Goal: Information Seeking & Learning: Learn about a topic

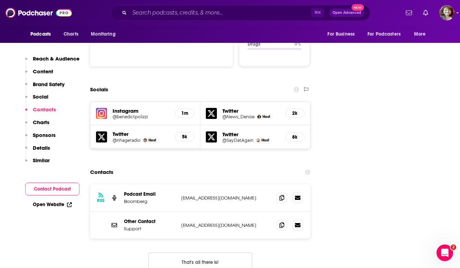
scroll to position [747, 0]
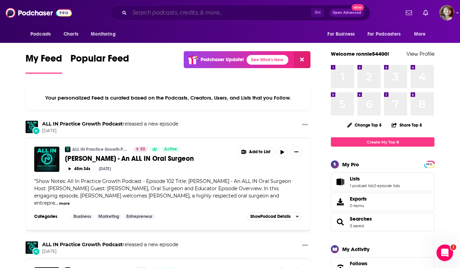
click at [151, 10] on input "Search podcasts, credits, & more..." at bounding box center [221, 12] width 182 height 11
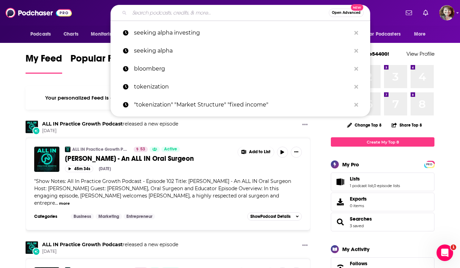
paste input "Gold investing"
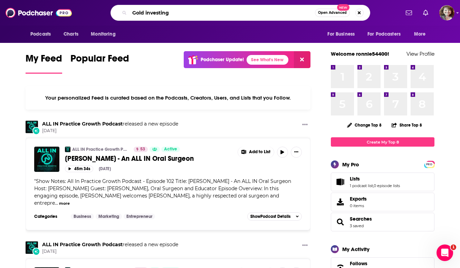
type input "Gold investing"
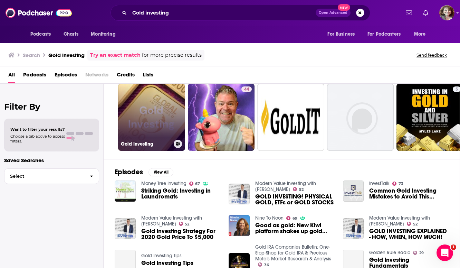
scroll to position [31, 0]
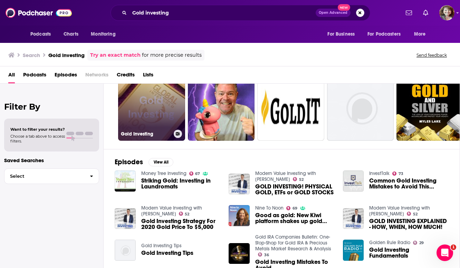
click at [144, 132] on h3 "Gold Investing" at bounding box center [146, 134] width 50 height 6
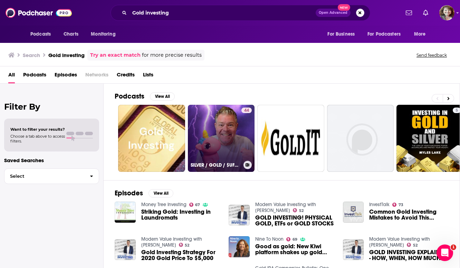
click at [240, 141] on link "44 SILVER / GOLD / $UFD Meme Coin Investing & Global Economics" at bounding box center [221, 138] width 67 height 67
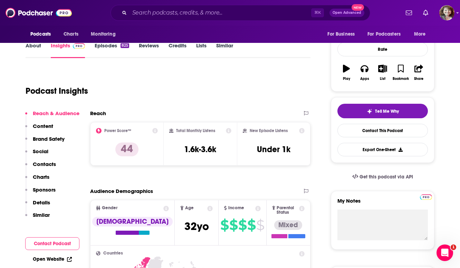
scroll to position [88, 0]
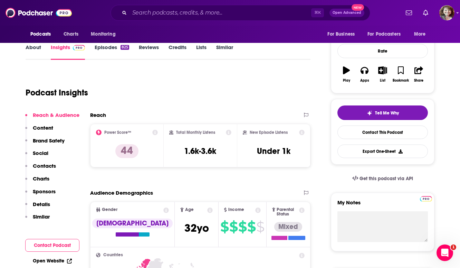
click at [40, 166] on p "Contacts" at bounding box center [44, 165] width 23 height 7
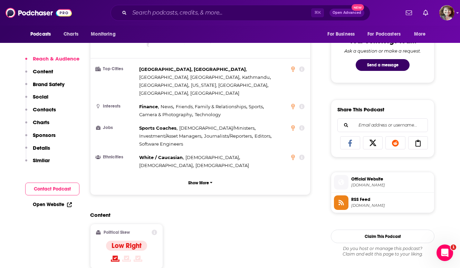
scroll to position [366, 0]
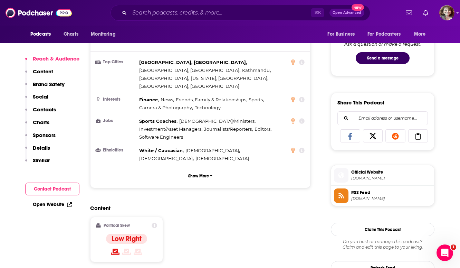
click at [48, 184] on button "Contact Podcast" at bounding box center [52, 188] width 54 height 13
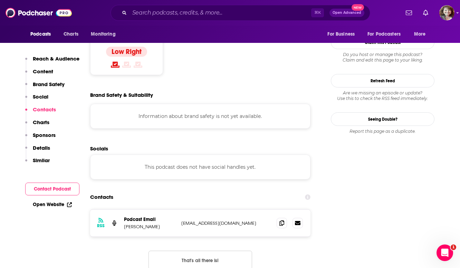
scroll to position [612, 0]
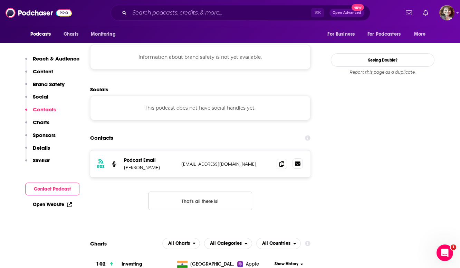
click at [297, 161] on icon at bounding box center [298, 163] width 6 height 4
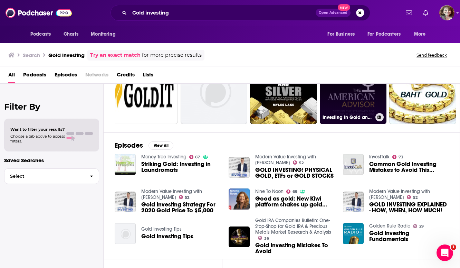
scroll to position [54, 0]
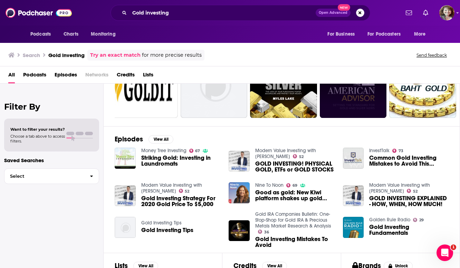
click at [182, 161] on span "Striking Gold: Investing in Laundromats" at bounding box center [180, 161] width 79 height 12
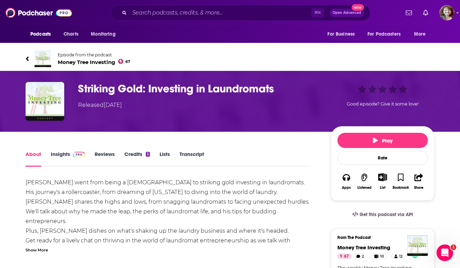
click at [67, 151] on link "Insights" at bounding box center [68, 159] width 34 height 16
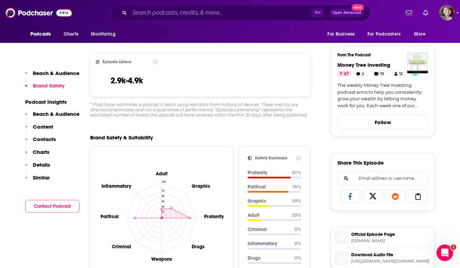
scroll to position [184, 0]
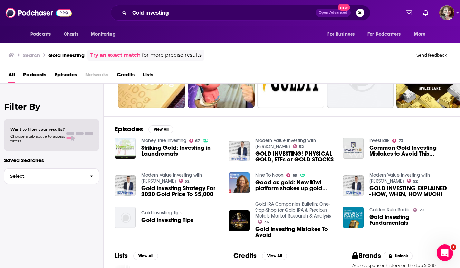
scroll to position [66, 0]
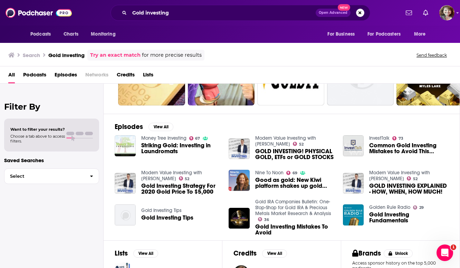
click at [397, 149] on span "Common Gold Investing Mistakes to Avoid This November" at bounding box center [408, 148] width 79 height 12
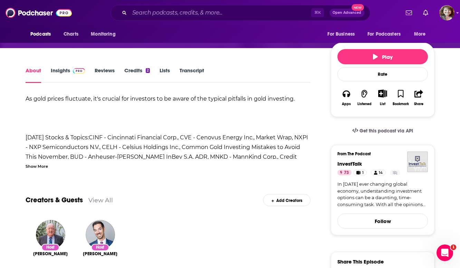
scroll to position [87, 0]
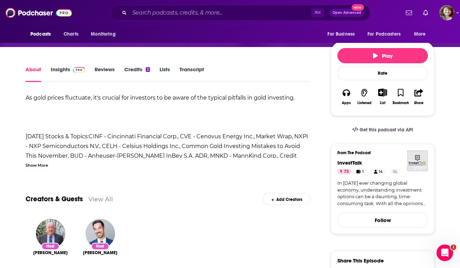
click at [59, 71] on link "Insights" at bounding box center [68, 74] width 34 height 16
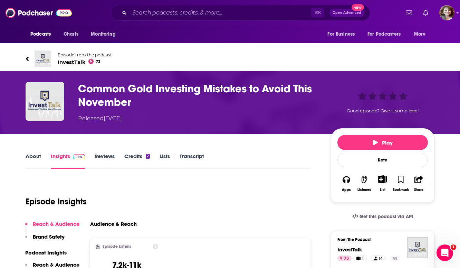
scroll to position [174, 0]
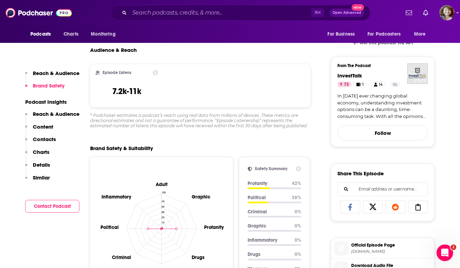
click at [48, 141] on p "Contacts" at bounding box center [44, 139] width 23 height 7
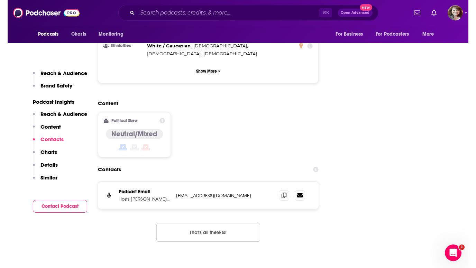
scroll to position [819, 0]
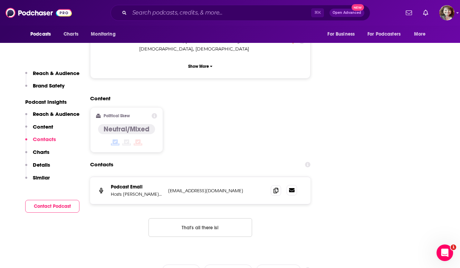
click at [292, 188] on icon at bounding box center [292, 190] width 6 height 4
click at [146, 191] on p "Hosts Steve Peasley & Justin Klein | Wealth Managers and Investment Advisors" at bounding box center [137, 194] width 52 height 6
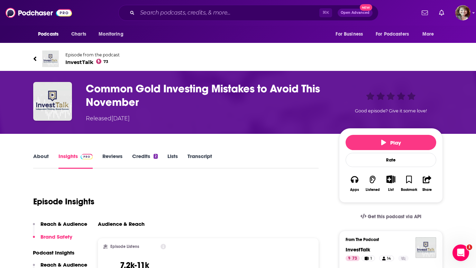
scroll to position [0, 0]
click at [40, 158] on link "About" at bounding box center [41, 161] width 16 height 16
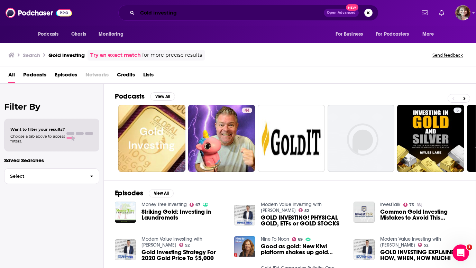
click at [182, 13] on input "Gold investing" at bounding box center [230, 12] width 186 height 11
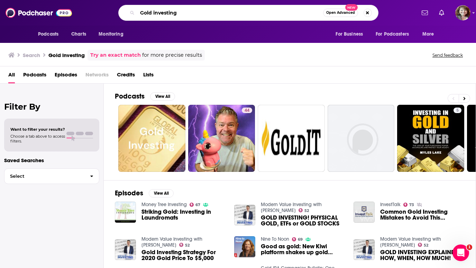
drag, startPoint x: 162, startPoint y: 13, endPoint x: 120, endPoint y: 12, distance: 42.2
click at [120, 12] on div "Gold investing Open Advanced New" at bounding box center [248, 13] width 260 height 16
paste input "Alternative investments"
type input "Alternative investments"
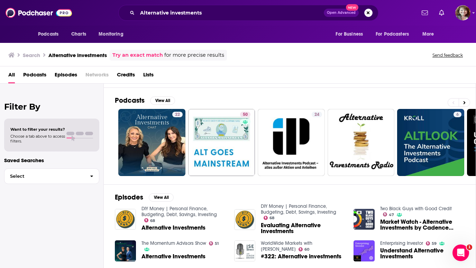
scroll to position [36, 0]
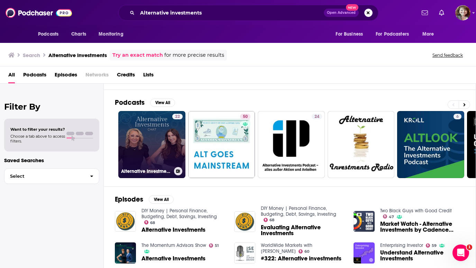
click at [162, 132] on link "22 Alternative Investments Chat" at bounding box center [151, 144] width 67 height 67
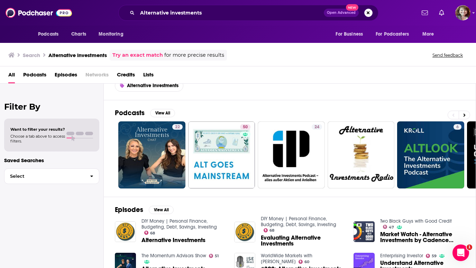
scroll to position [34, 0]
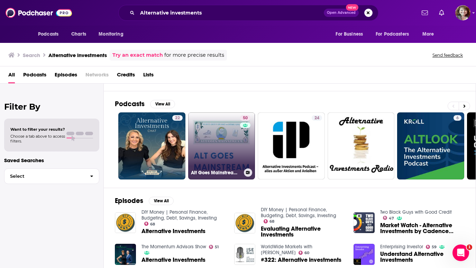
click at [221, 144] on link "50 Alt Goes Mainstream: The Latest on Alternative Investments, WealthTech, & Pr…" at bounding box center [221, 145] width 67 height 67
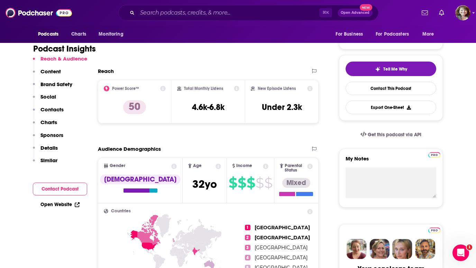
scroll to position [132, 0]
click at [51, 123] on p "Charts" at bounding box center [48, 122] width 17 height 7
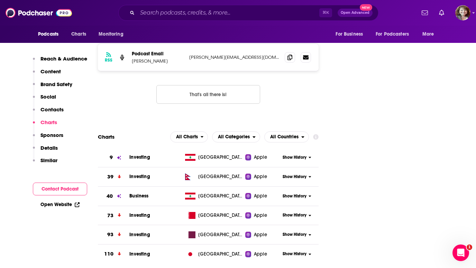
click at [56, 113] on p "Contacts" at bounding box center [51, 109] width 23 height 7
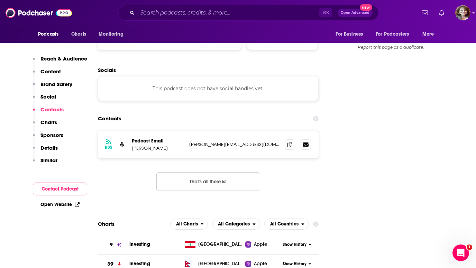
scroll to position [737, 0]
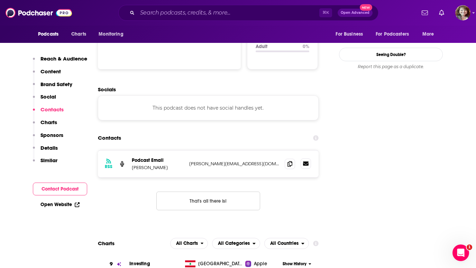
click at [308, 161] on icon at bounding box center [306, 163] width 6 height 4
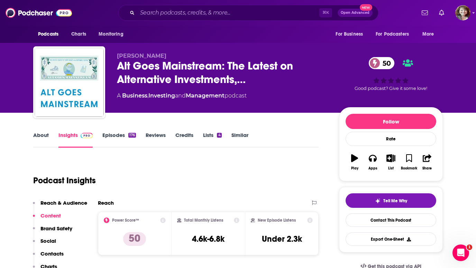
scroll to position [0, 0]
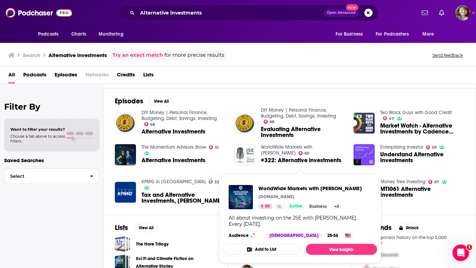
scroll to position [106, 0]
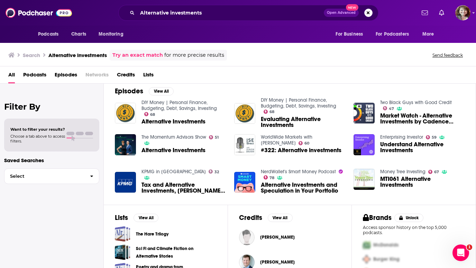
scroll to position [146, 0]
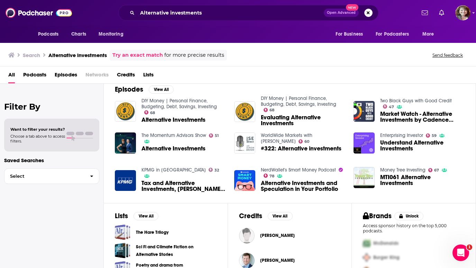
click at [181, 197] on div "Episodes View All DIY Money | Personal Finance, Budgeting, Debt, Savings, Inves…" at bounding box center [290, 139] width 372 height 127
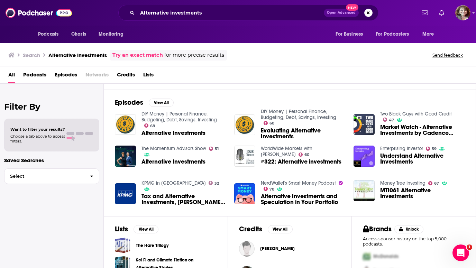
scroll to position [140, 0]
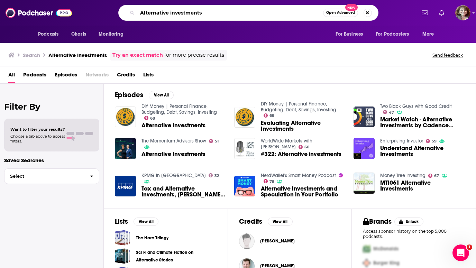
drag, startPoint x: 214, startPoint y: 17, endPoint x: 47, endPoint y: -1, distance: 168.3
click at [47, 0] on html "Podcasts Charts Monitoring Alternative investments Open Advanced New For Busine…" at bounding box center [238, 134] width 476 height 268
paste input "Precious metal"
type input "Precious metals"
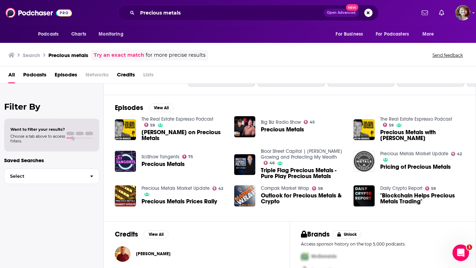
scroll to position [91, 0]
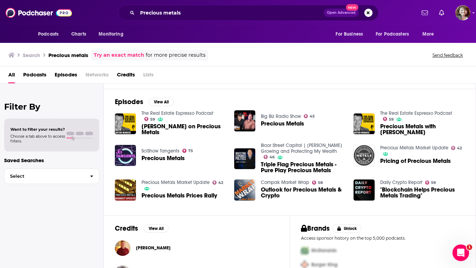
click at [190, 127] on span "Dana Samuelson on Precious Metals" at bounding box center [183, 129] width 84 height 12
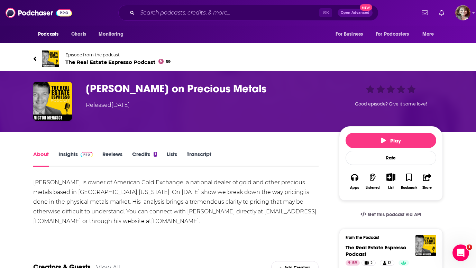
click at [67, 153] on link "Insights" at bounding box center [75, 159] width 34 height 16
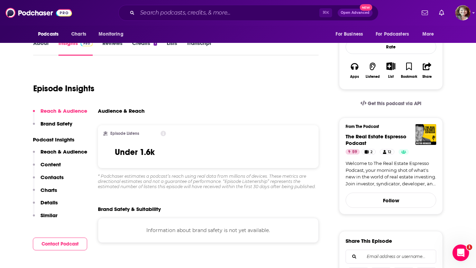
scroll to position [117, 0]
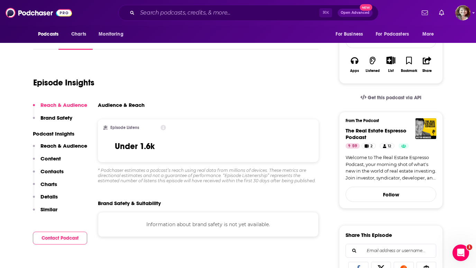
click at [54, 172] on p "Contacts" at bounding box center [51, 171] width 23 height 7
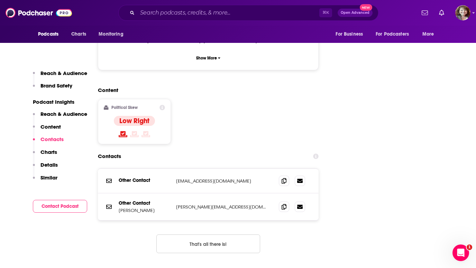
scroll to position [711, 0]
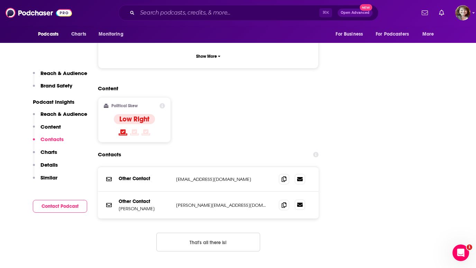
click at [301, 202] on icon at bounding box center [300, 205] width 6 height 6
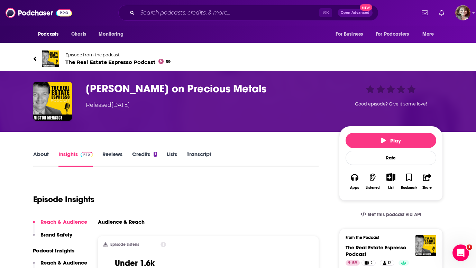
scroll to position [0, 0]
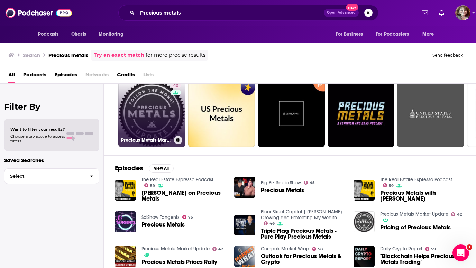
scroll to position [26, 0]
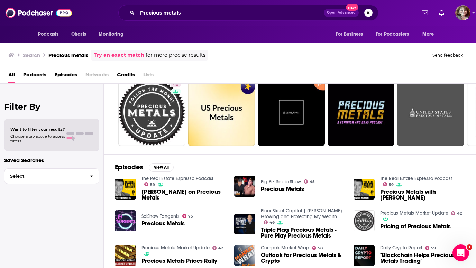
click at [173, 222] on span "Precious Metals" at bounding box center [162, 224] width 43 height 6
